Goal: Find contact information: Find contact information

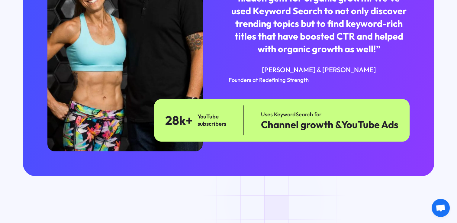
scroll to position [2198, 0]
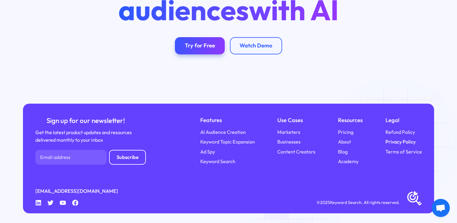
click at [399, 143] on link "Privacy Policy" at bounding box center [400, 141] width 30 height 7
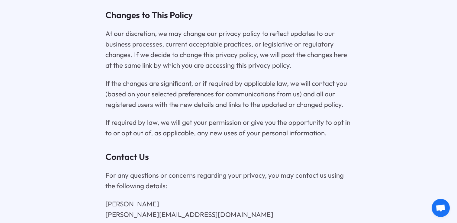
scroll to position [2983, 0]
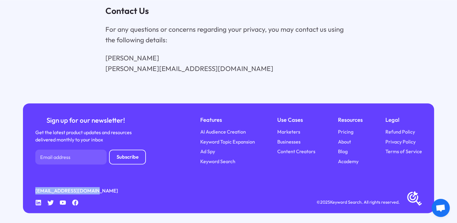
drag, startPoint x: 31, startPoint y: 190, endPoint x: 97, endPoint y: 190, distance: 66.2
click at [97, 190] on div "Sign up for our newsletter! Get the latest product updates and resources delive…" at bounding box center [228, 158] width 411 height 110
copy link "[EMAIL_ADDRESS][DOMAIN_NAME]"
